Goal: Contribute content: Add original content to the website for others to see

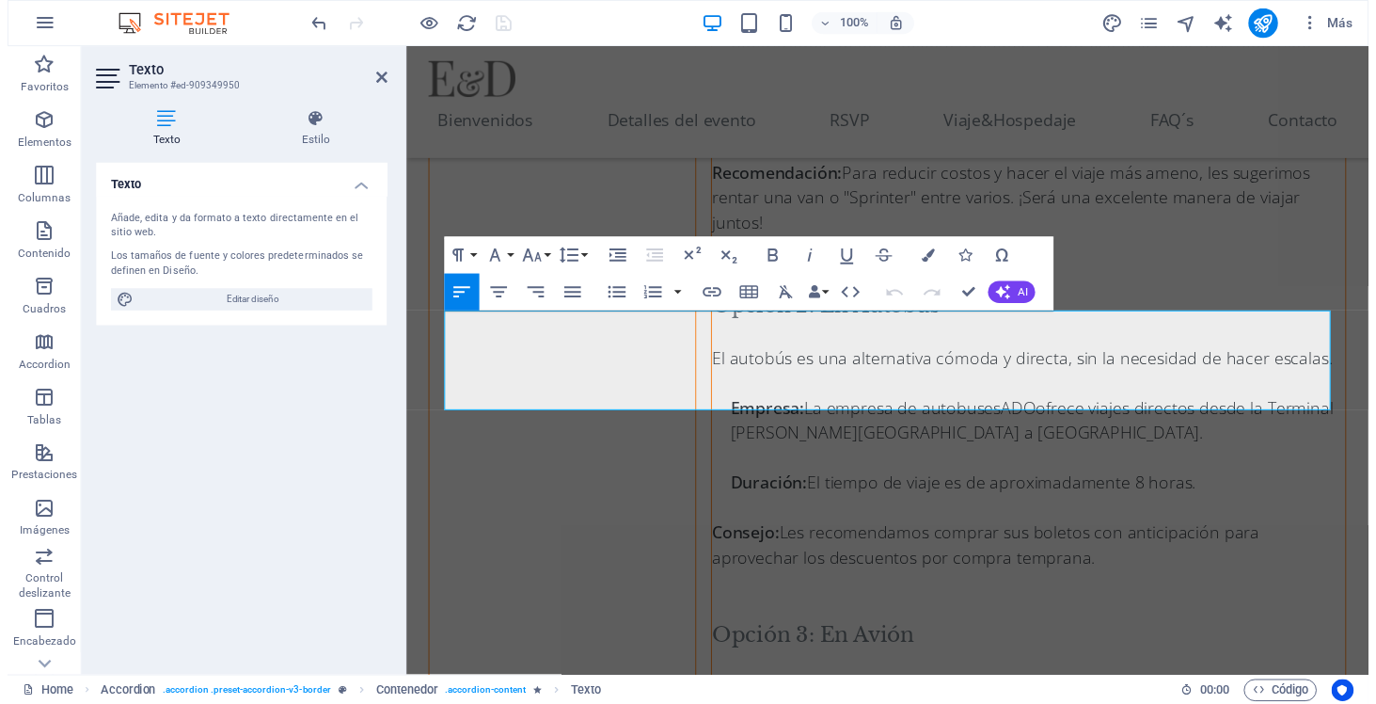
scroll to position [6982, 0]
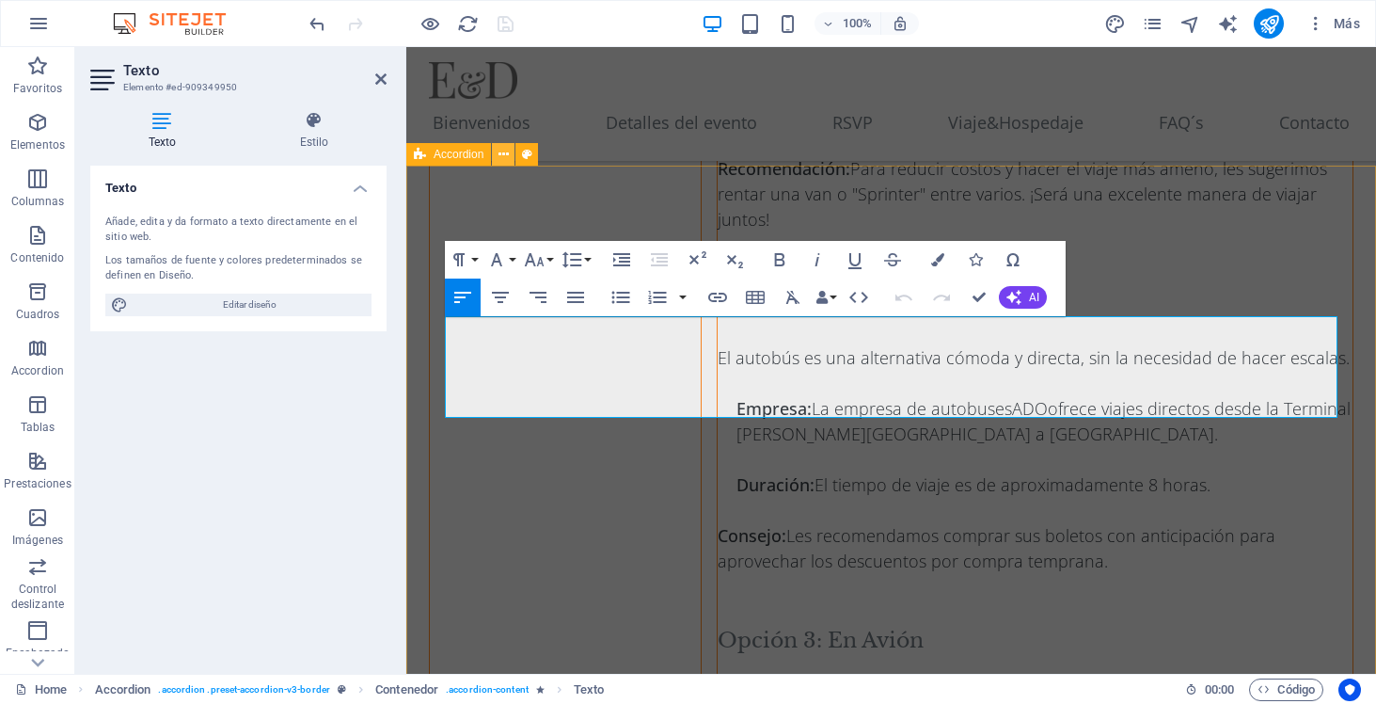
click at [500, 153] on icon at bounding box center [504, 155] width 10 height 20
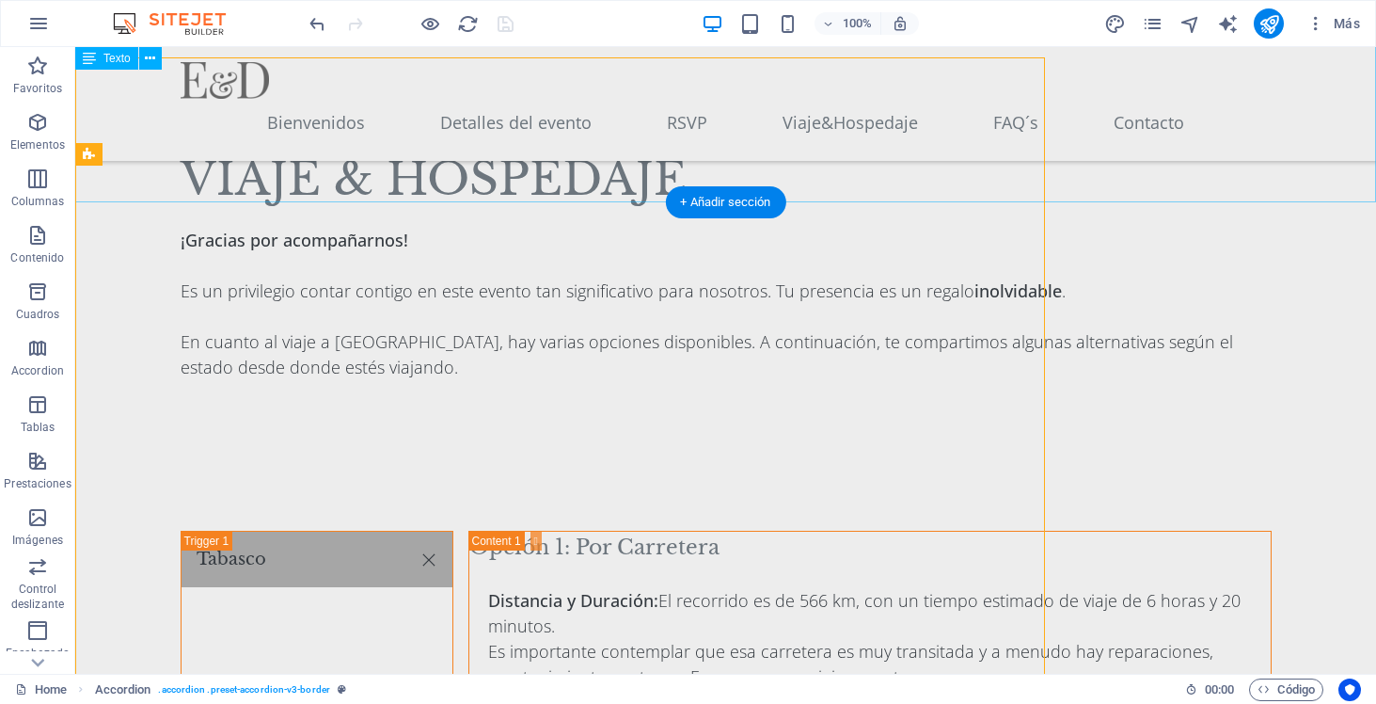
scroll to position [7090, 0]
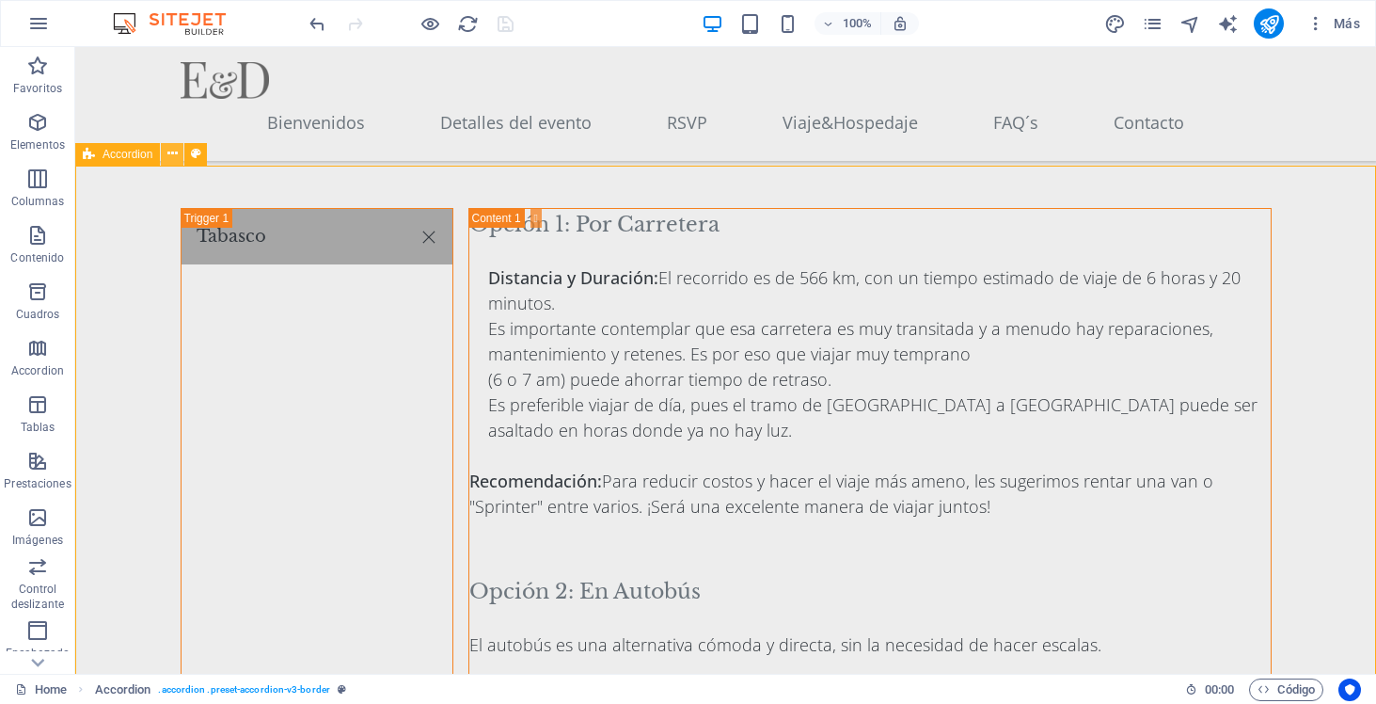
click at [167, 150] on icon at bounding box center [172, 154] width 10 height 20
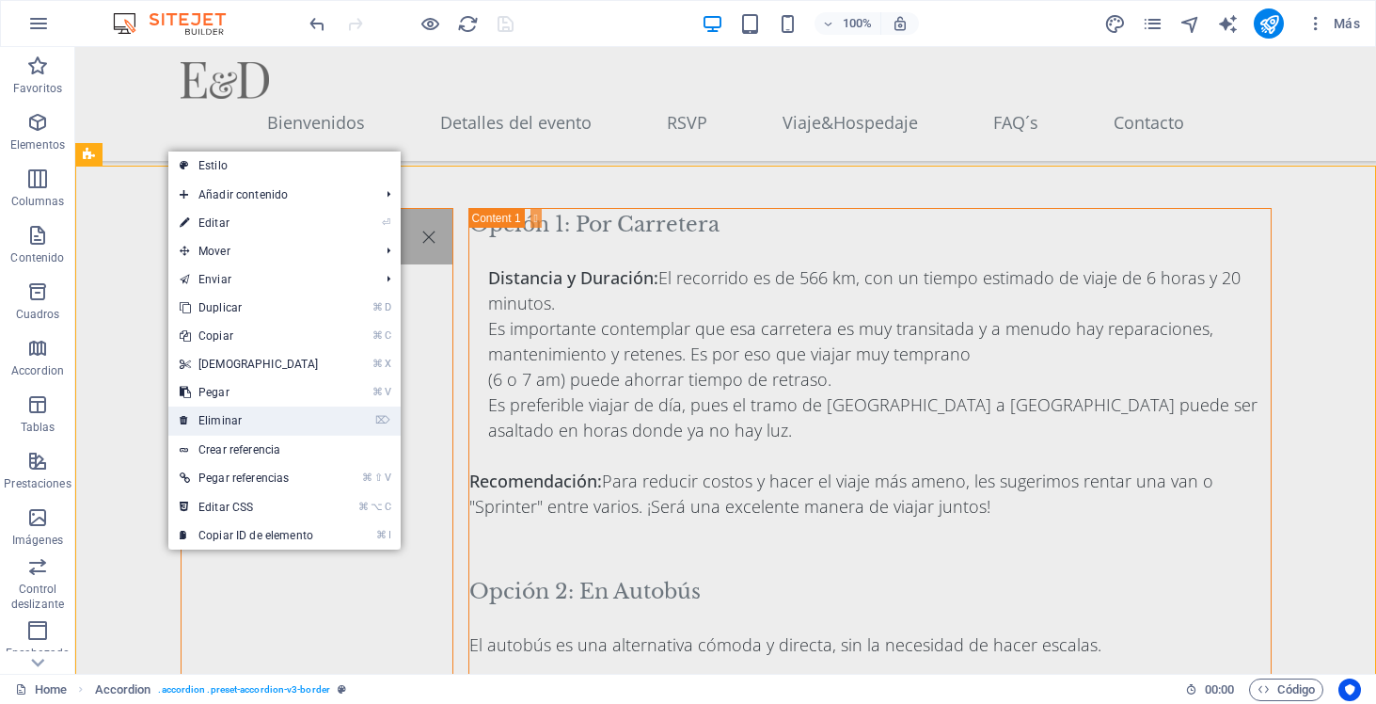
click at [240, 417] on link "⌦ Eliminar" at bounding box center [249, 420] width 162 height 28
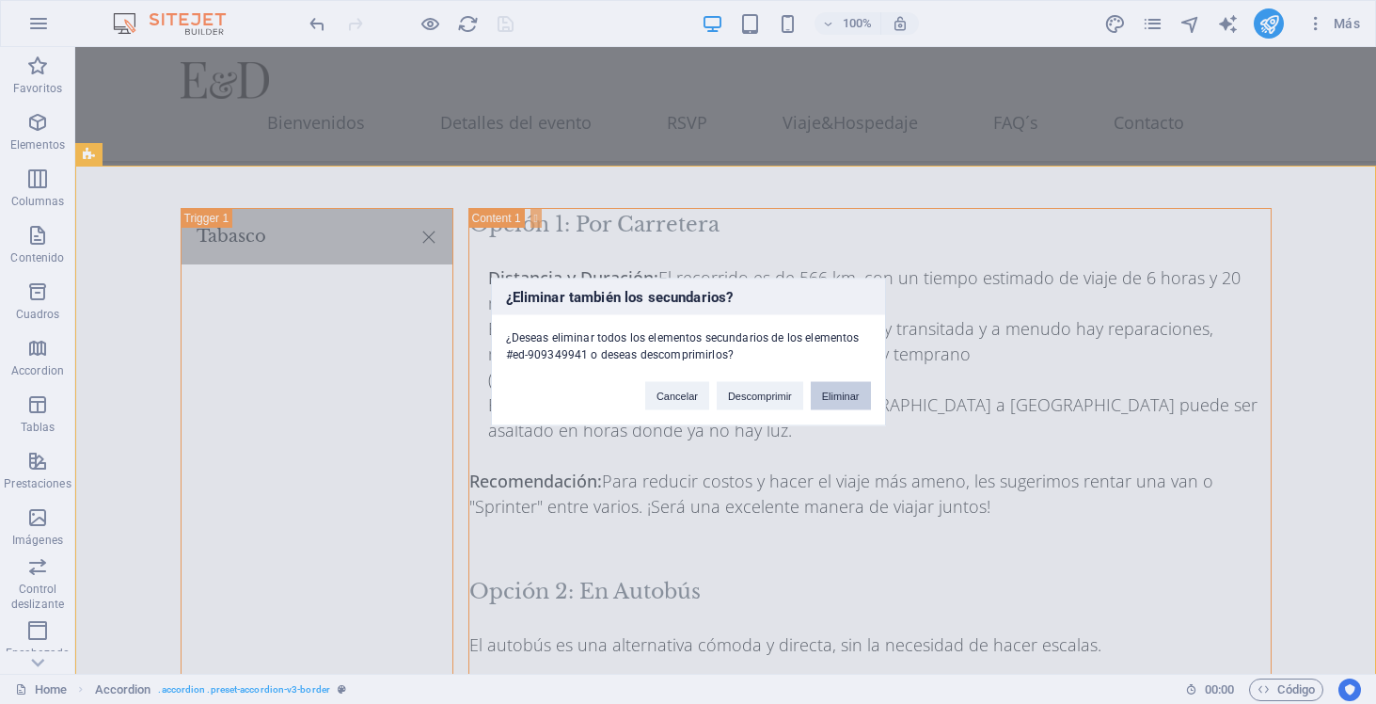
click at [838, 404] on button "Eliminar" at bounding box center [841, 396] width 60 height 28
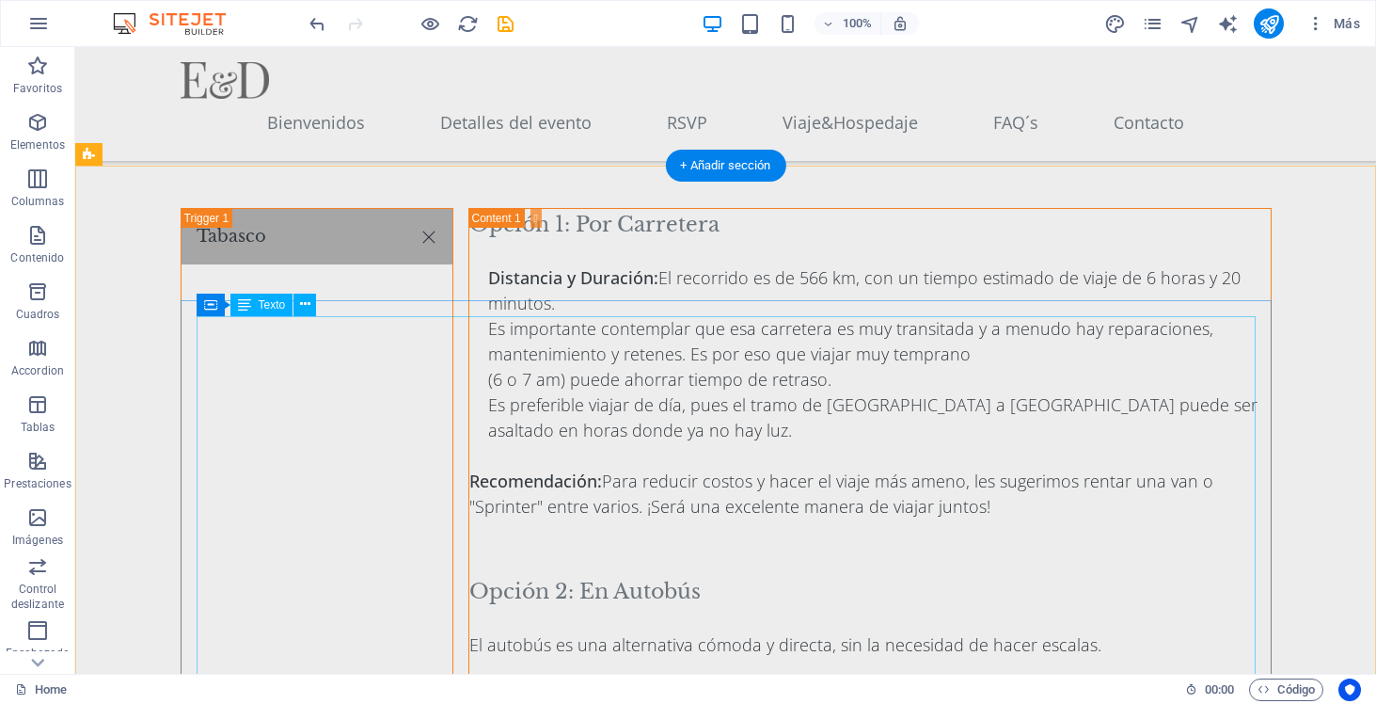
scroll to position [7091, 0]
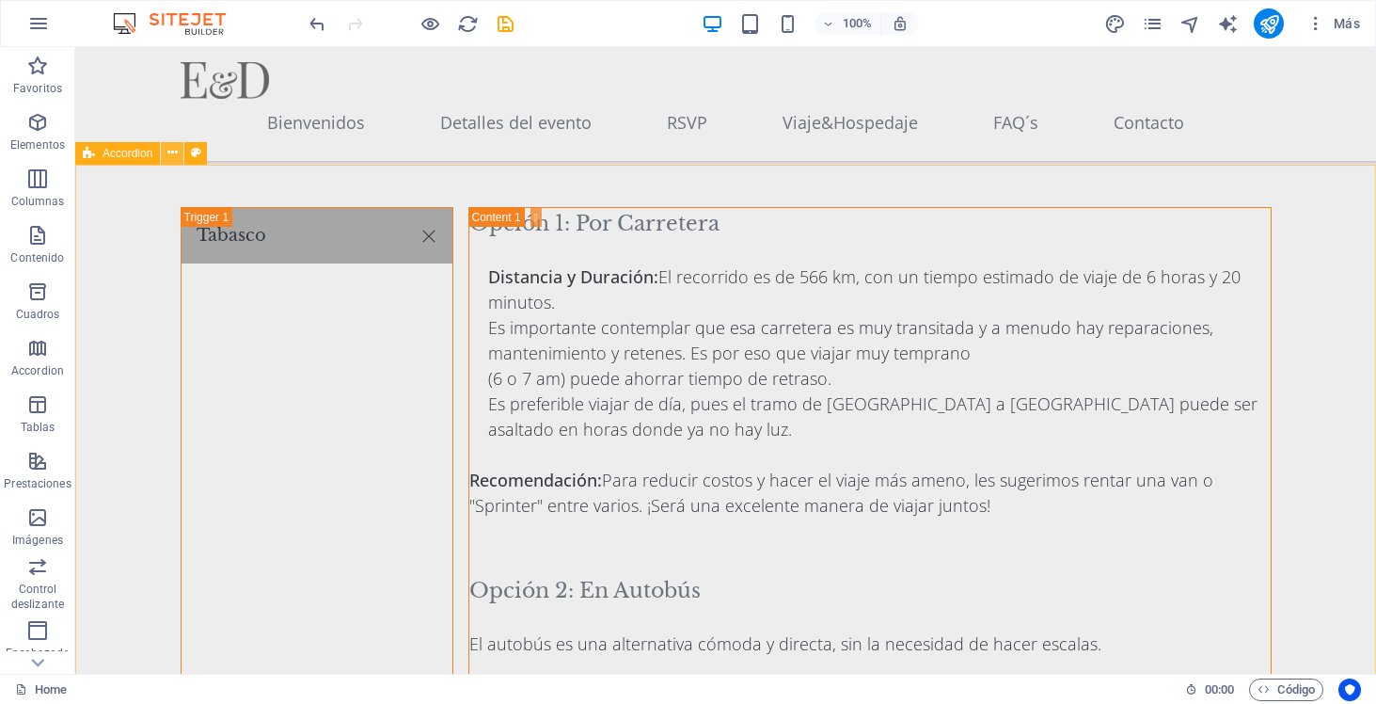
click at [178, 150] on button at bounding box center [172, 153] width 23 height 23
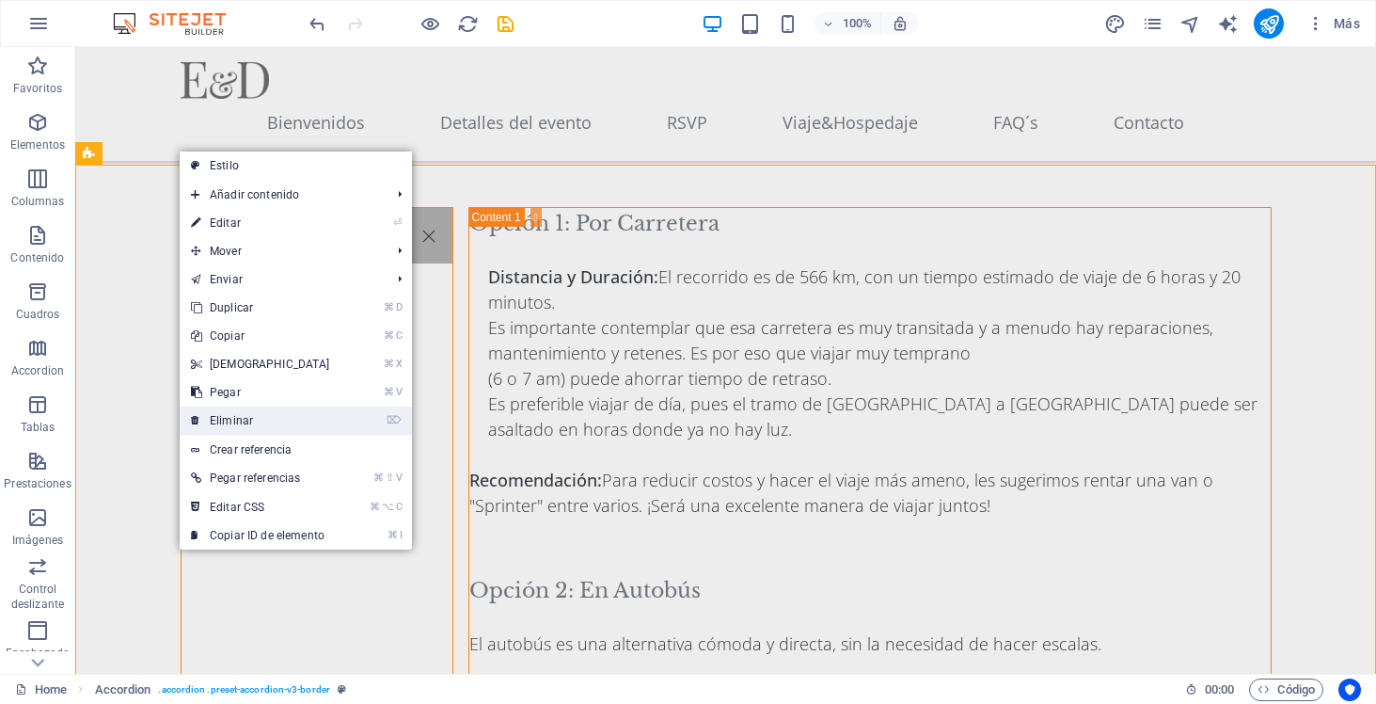
click at [279, 417] on link "⌦ Eliminar" at bounding box center [261, 420] width 162 height 28
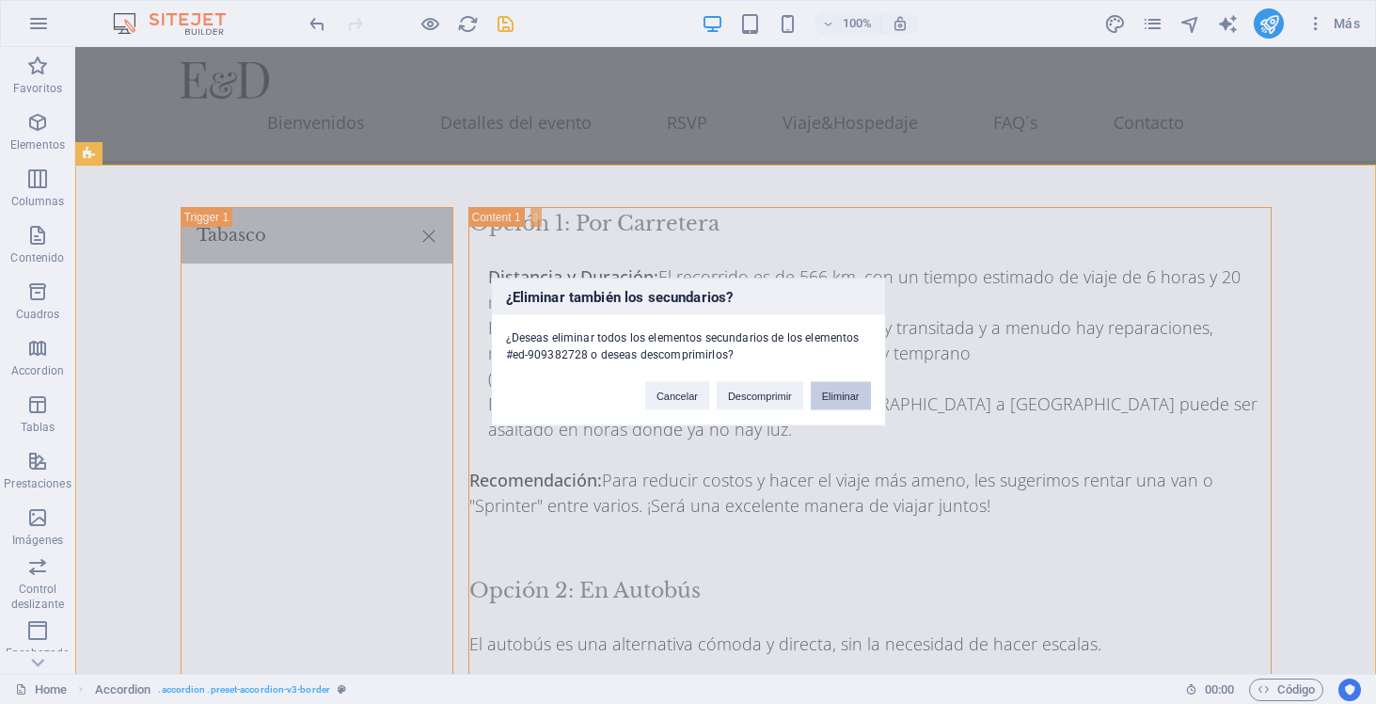
click at [852, 403] on button "Eliminar" at bounding box center [841, 396] width 60 height 28
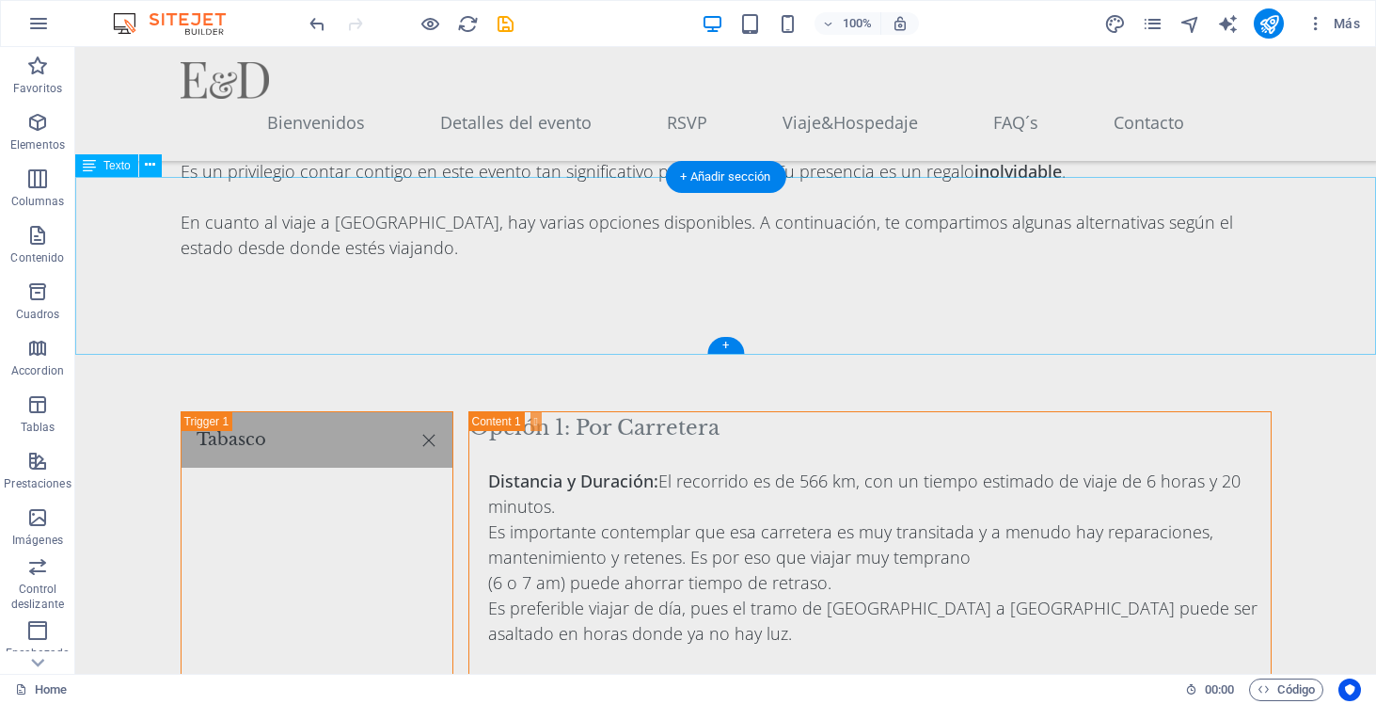
scroll to position [6880, 0]
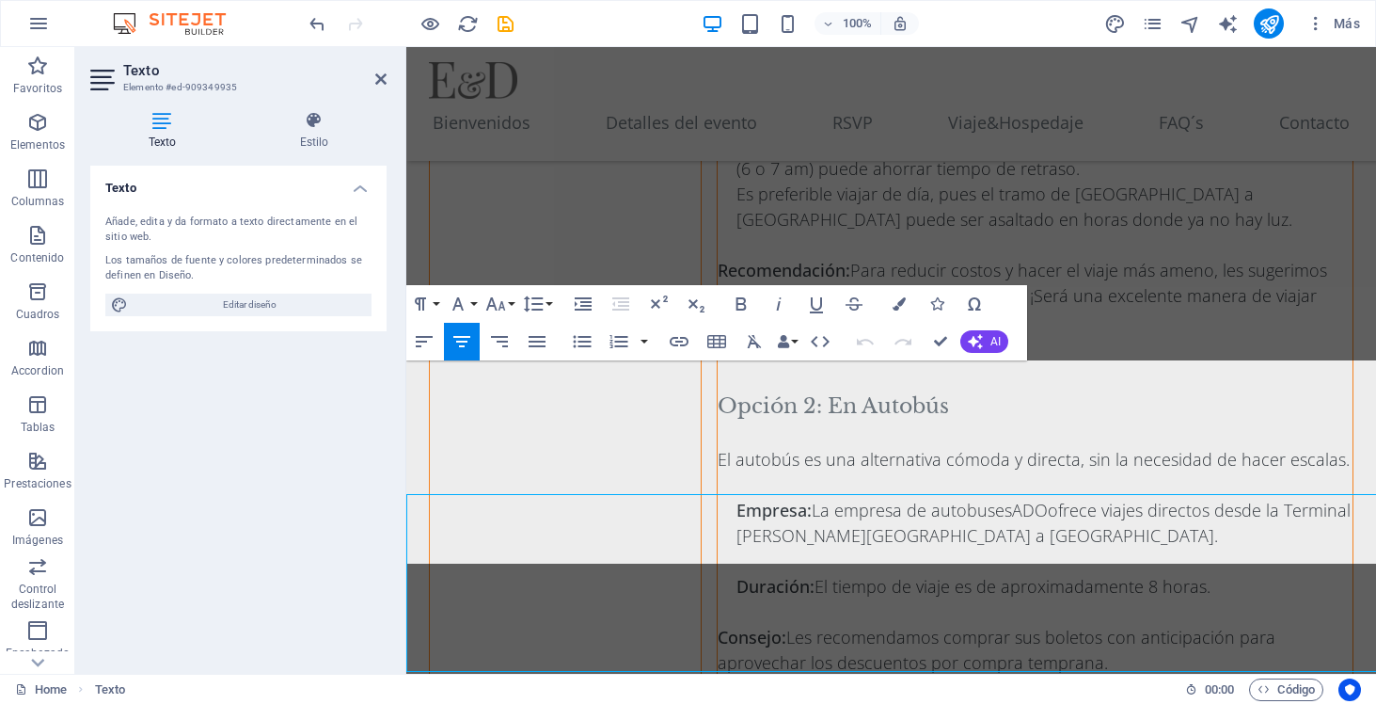
scroll to position [6584, 0]
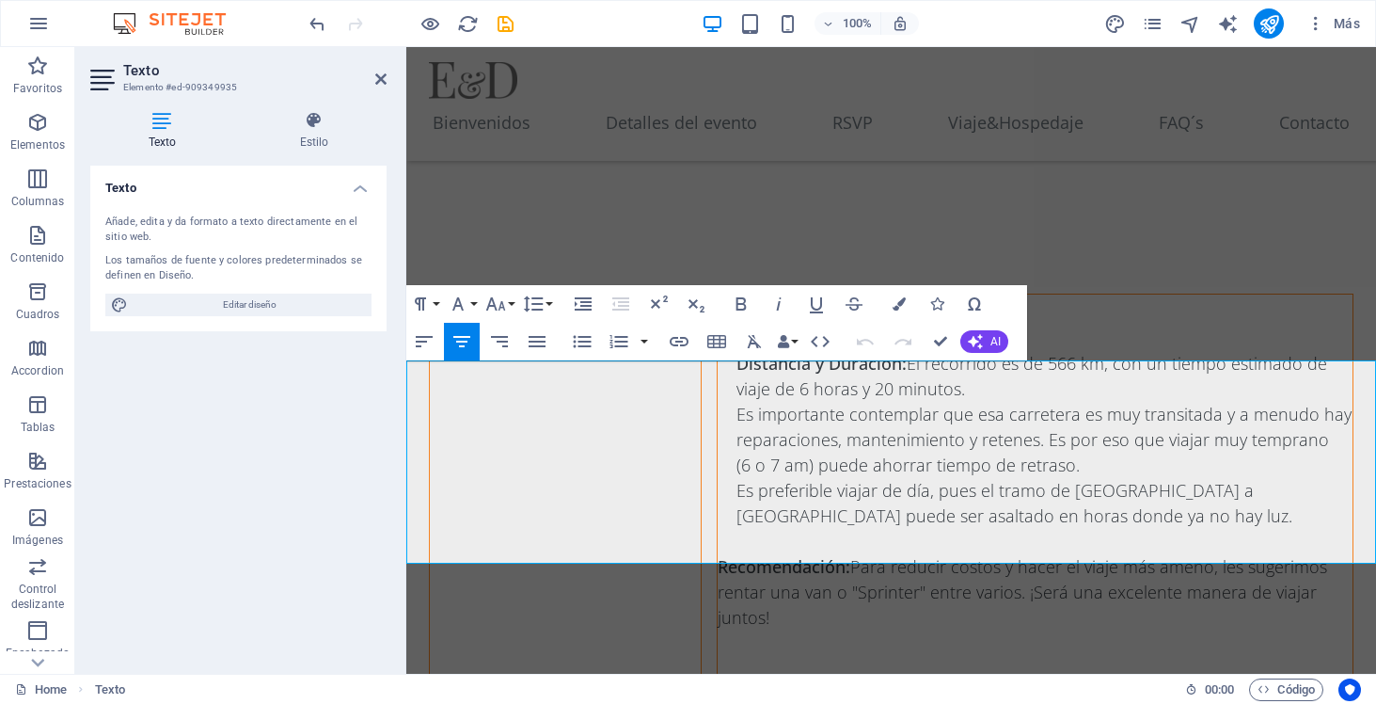
drag, startPoint x: 961, startPoint y: 531, endPoint x: 830, endPoint y: 533, distance: 131.7
click at [687, 341] on icon "button" at bounding box center [679, 341] width 19 height 9
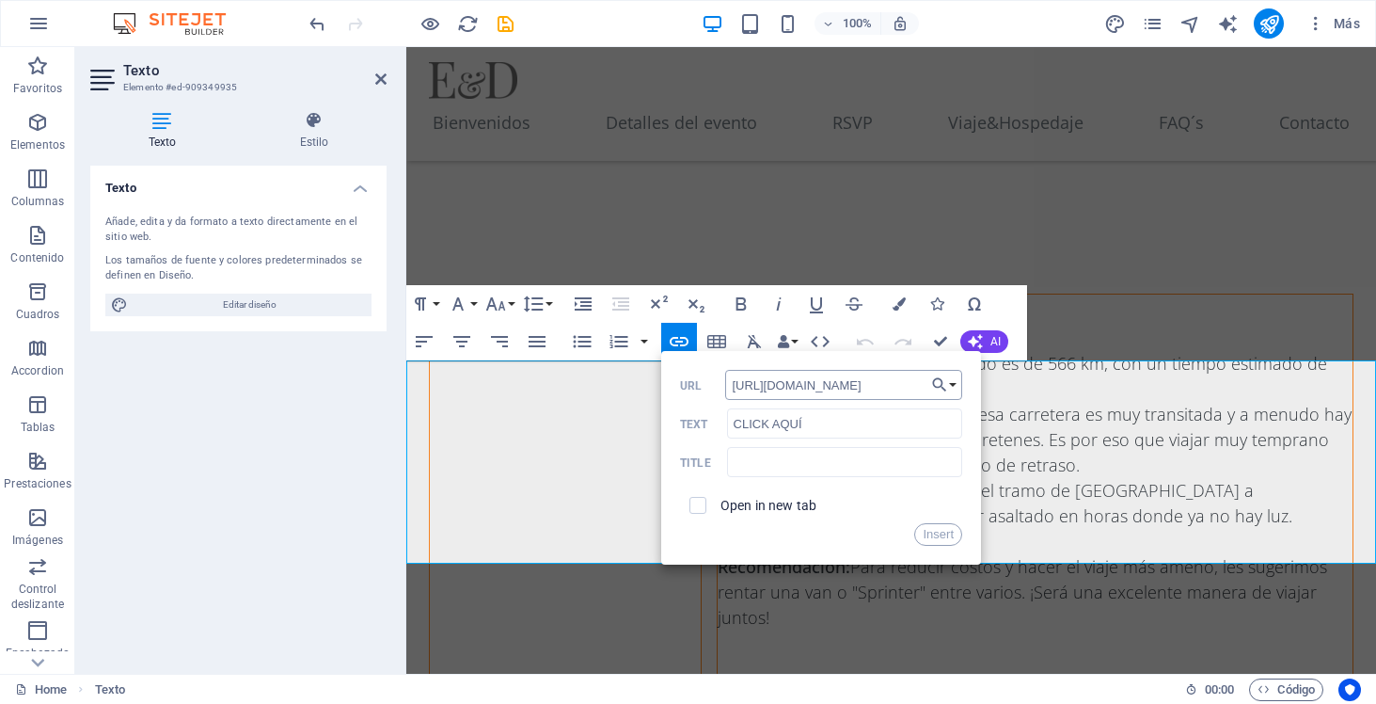
scroll to position [0, 320]
type input "[URL][DOMAIN_NAME]"
click at [817, 456] on input "text" at bounding box center [844, 462] width 235 height 30
type input "Convenio One - [PERSON_NAME] | Boda"
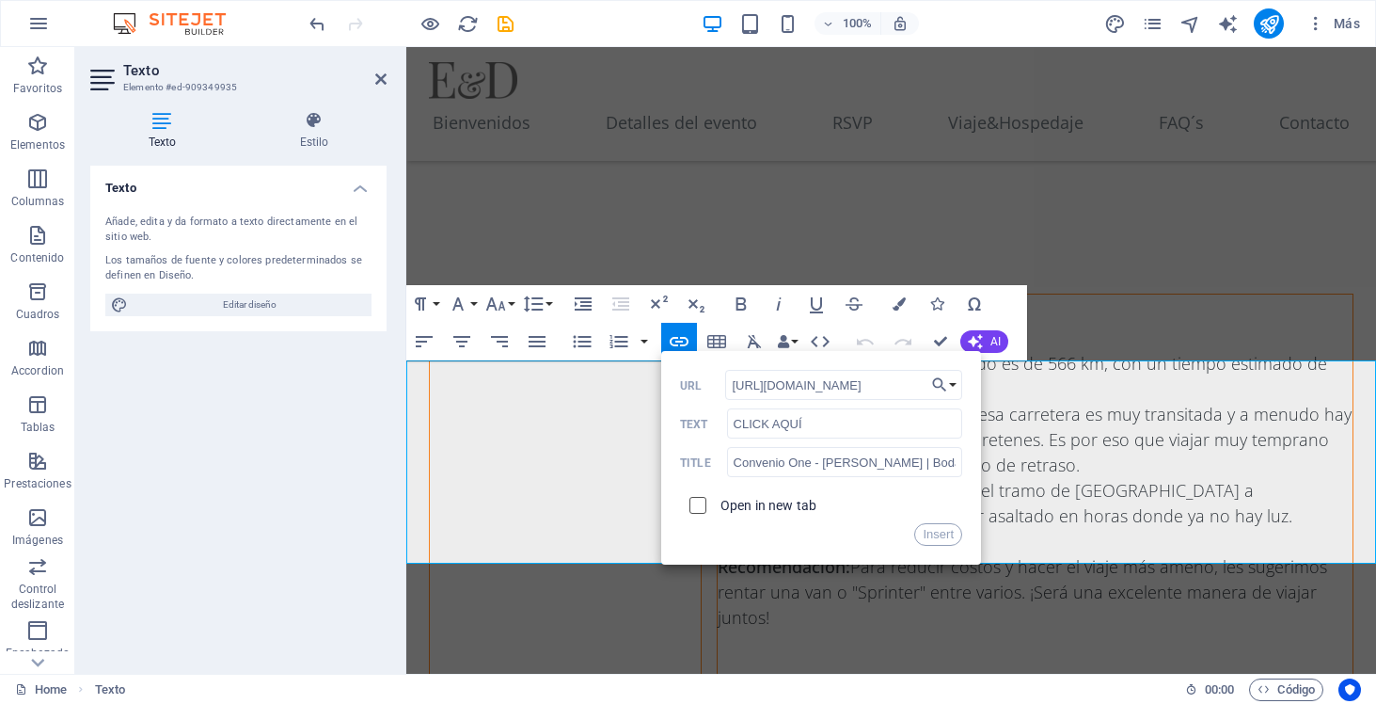
click at [699, 504] on input "checkbox" at bounding box center [695, 502] width 17 height 17
checkbox input "true"
click at [942, 539] on button "Insert" at bounding box center [938, 534] width 48 height 23
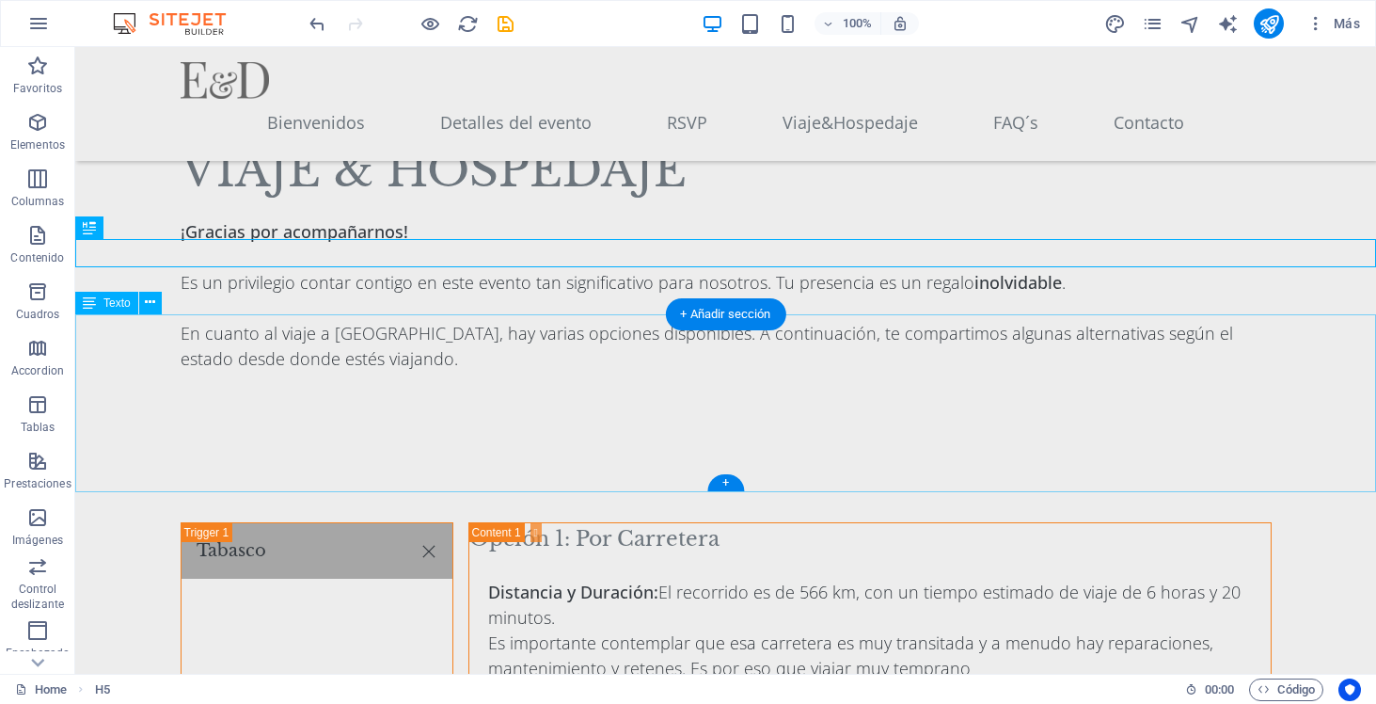
scroll to position [6777, 0]
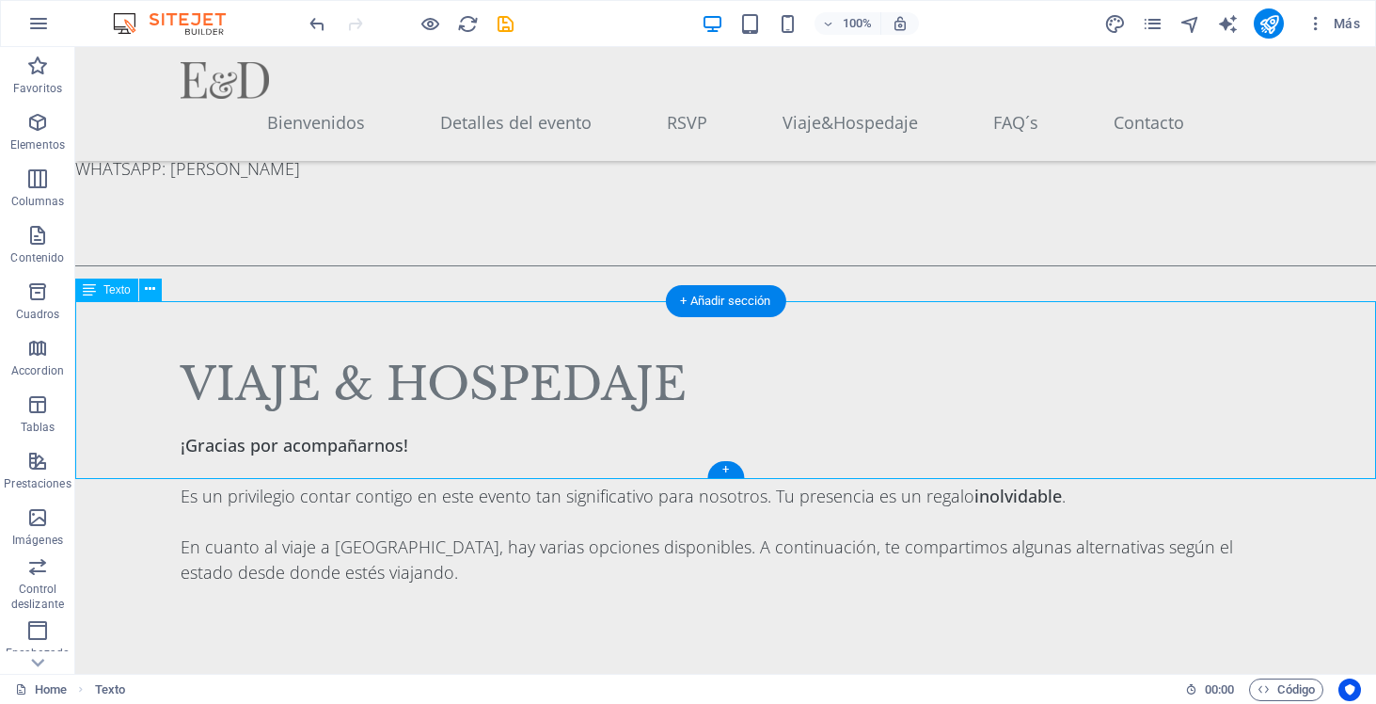
scroll to position [6814, 0]
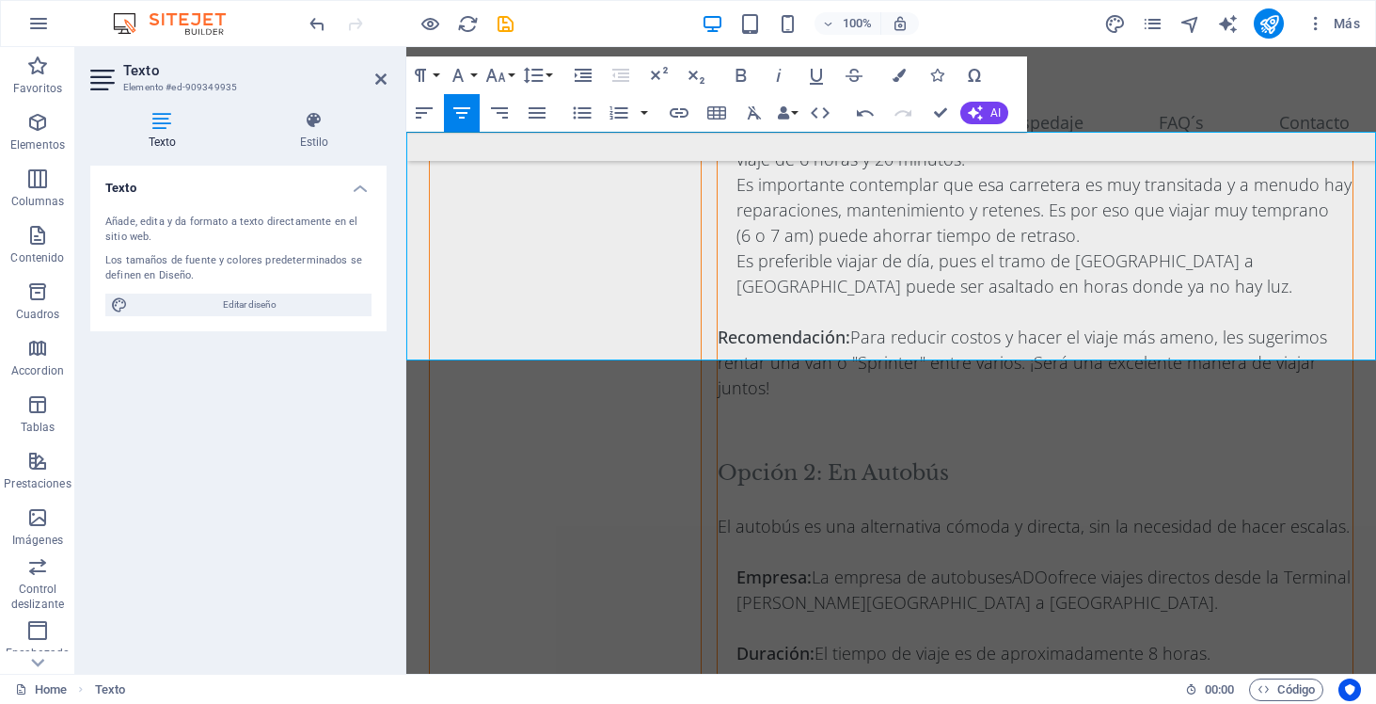
scroll to position [6813, 0]
click at [503, 18] on icon "save" at bounding box center [506, 24] width 22 height 22
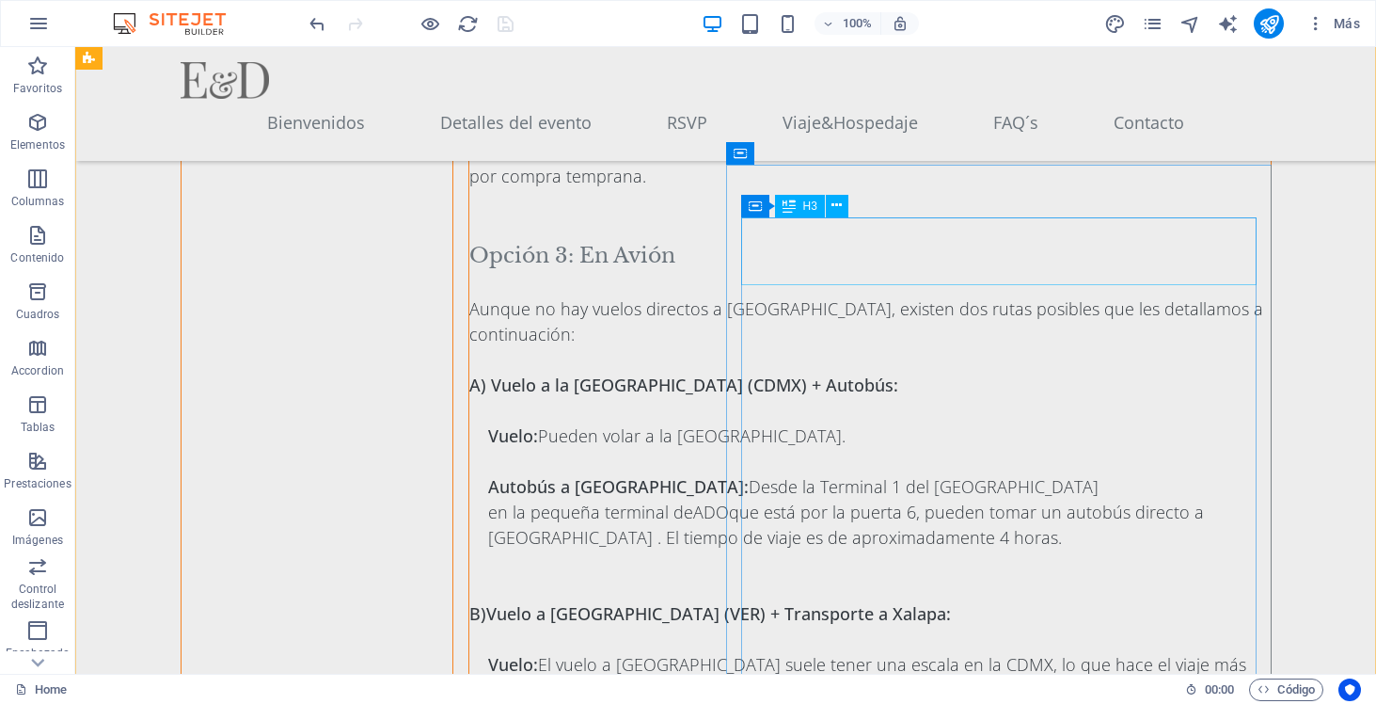
scroll to position [7797, 0]
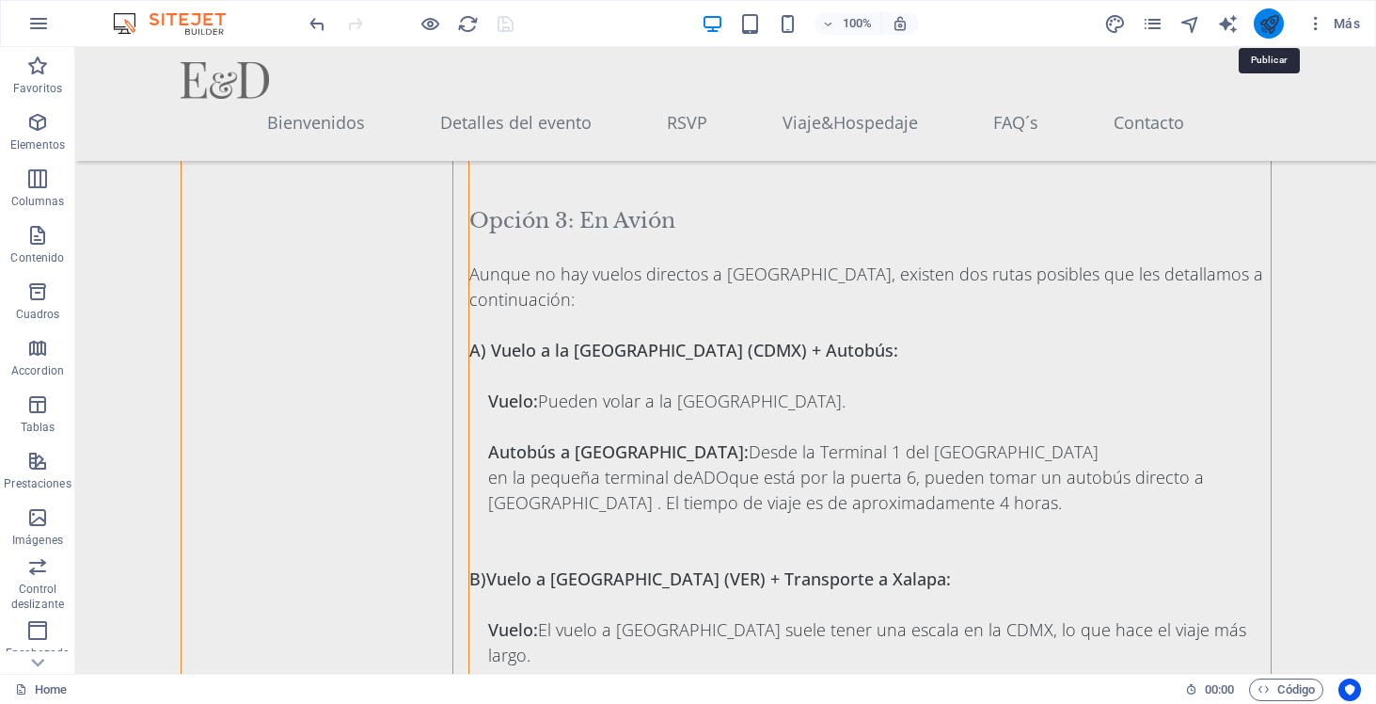
click at [1003, 19] on icon "publish" at bounding box center [1270, 24] width 22 height 22
